Goal: Check status: Check status

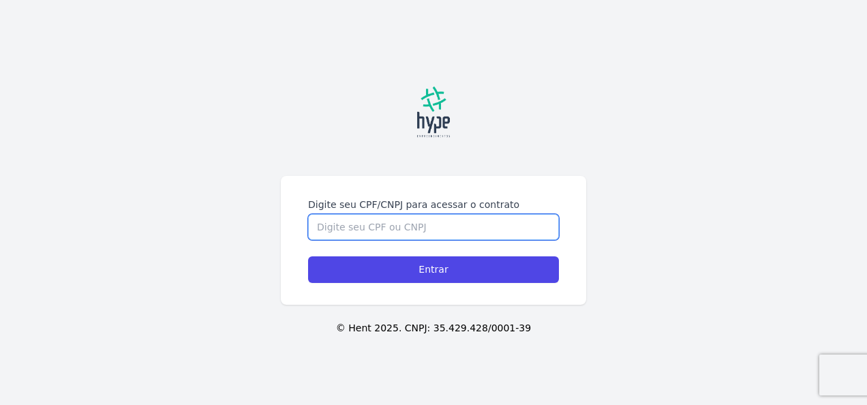
click at [395, 222] on input "Digite seu CPF/CNPJ para acessar o contrato" at bounding box center [433, 227] width 251 height 26
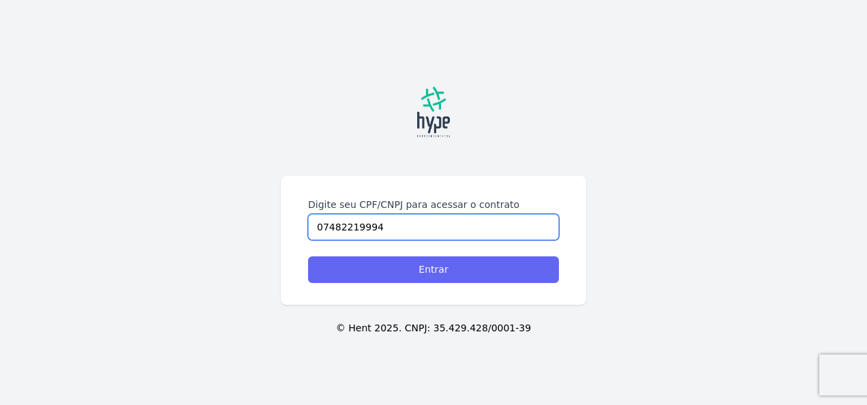
type input "07482219994"
click at [471, 278] on input "Entrar" at bounding box center [433, 269] width 251 height 27
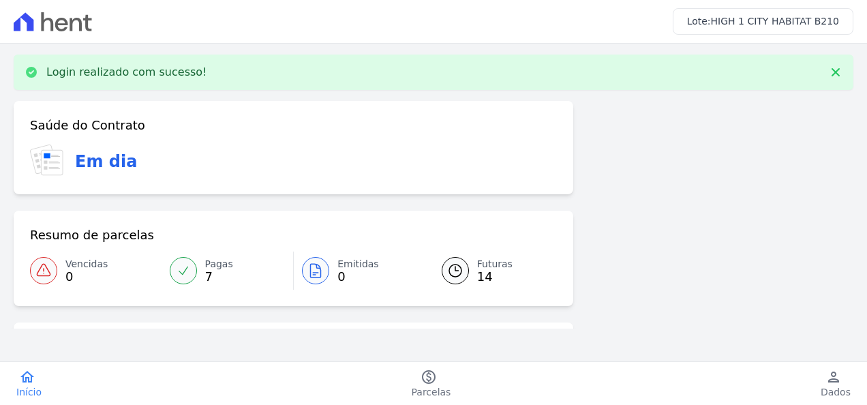
click at [458, 269] on icon at bounding box center [455, 270] width 16 height 16
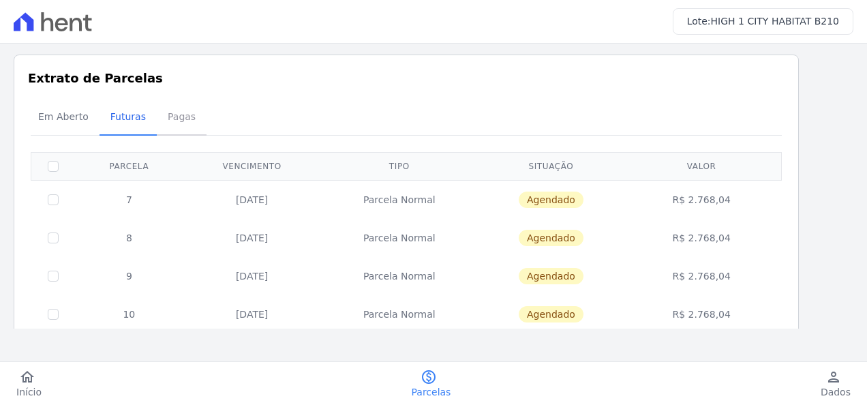
click at [172, 110] on span "Pagas" at bounding box center [181, 116] width 44 height 27
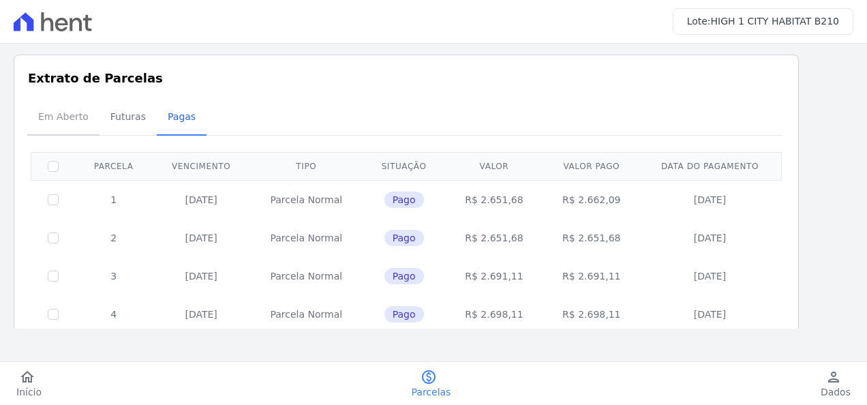
click at [75, 121] on span "Em Aberto" at bounding box center [63, 116] width 67 height 27
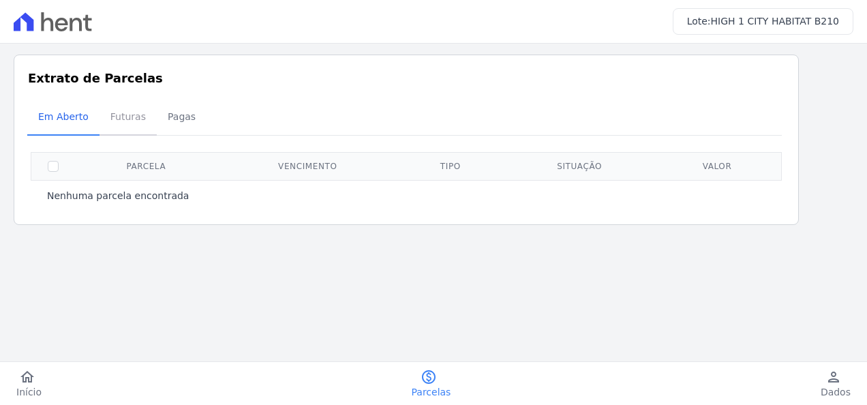
click at [121, 121] on span "Futuras" at bounding box center [128, 116] width 52 height 27
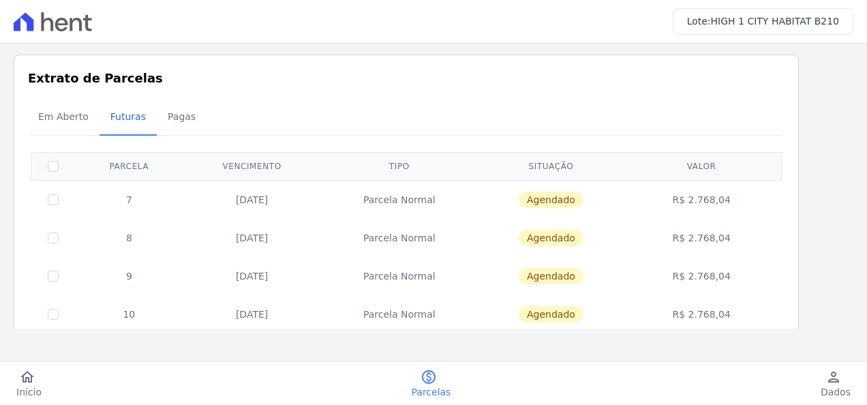
click at [805, 22] on span "HIGH 1 CITY HABITAT B210" at bounding box center [775, 21] width 128 height 11
click at [56, 22] on icon at bounding box center [61, 25] width 13 height 14
click at [162, 116] on span "Pagas" at bounding box center [181, 116] width 44 height 27
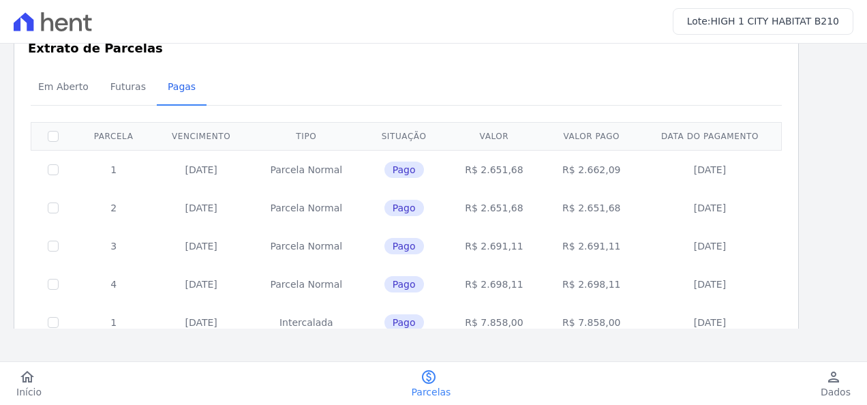
scroll to position [68, 0]
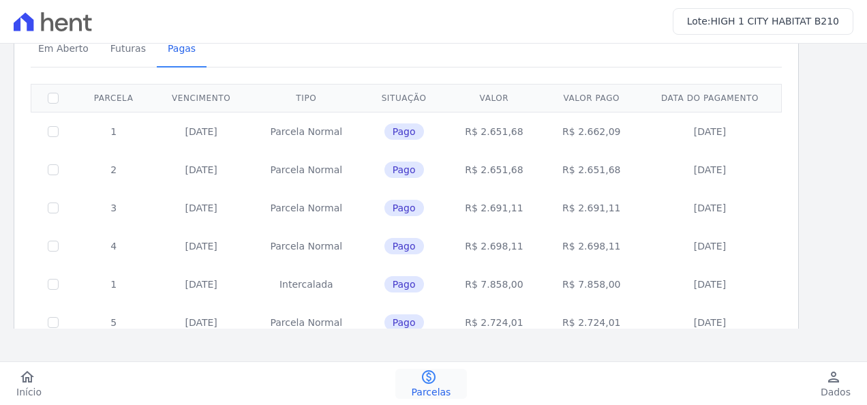
click at [426, 374] on icon "paid" at bounding box center [429, 377] width 16 height 16
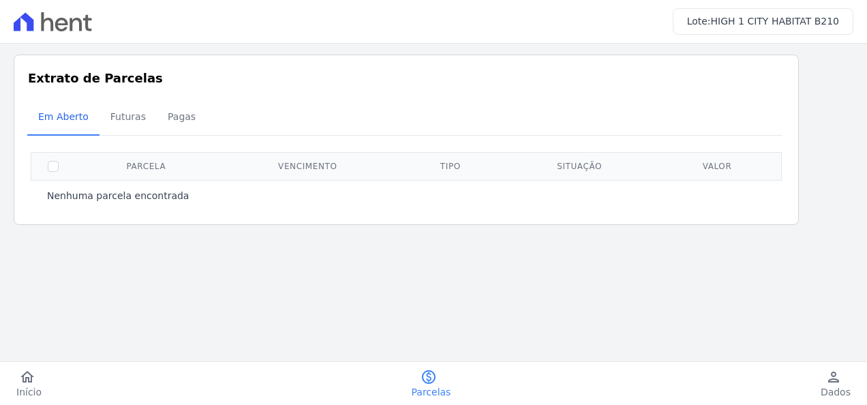
click at [502, 301] on main "Listagem de parcelas Baixar PDF Extrato de Parcelas Em Aberto Futuras Pagas 0 s…" at bounding box center [433, 186] width 867 height 285
click at [820, 381] on link "person Dados" at bounding box center [835, 384] width 63 height 30
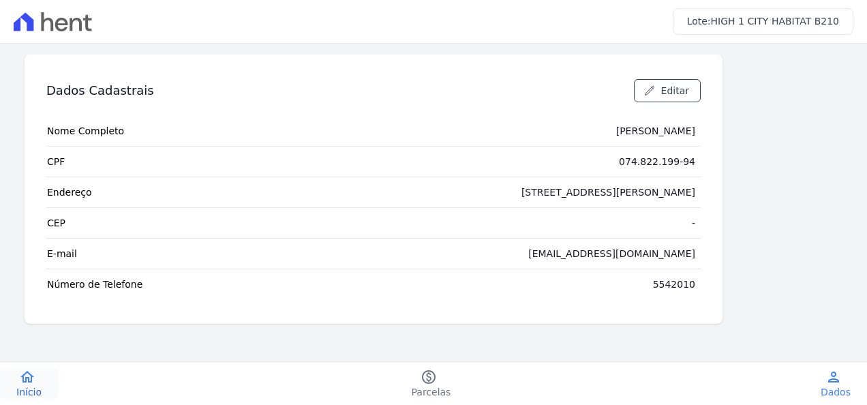
click at [15, 382] on link "home Início" at bounding box center [29, 384] width 58 height 30
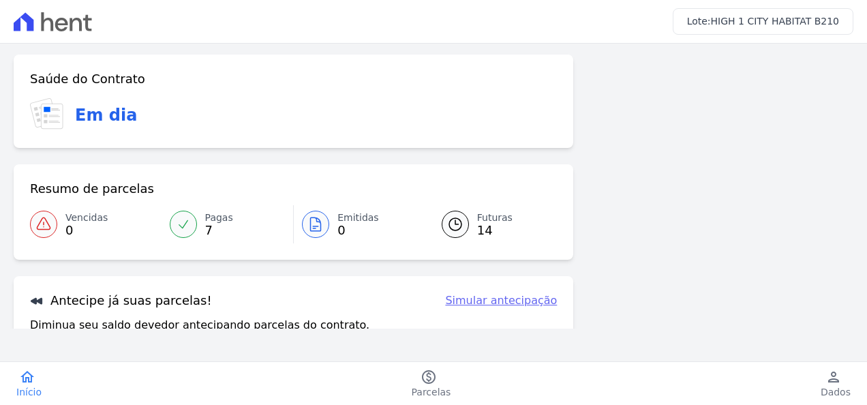
drag, startPoint x: 40, startPoint y: 110, endPoint x: 65, endPoint y: 100, distance: 27.8
click at [40, 110] on icon at bounding box center [44, 113] width 26 height 28
click at [97, 105] on h3 "Em dia" at bounding box center [106, 115] width 62 height 25
